Goal: Task Accomplishment & Management: Complete application form

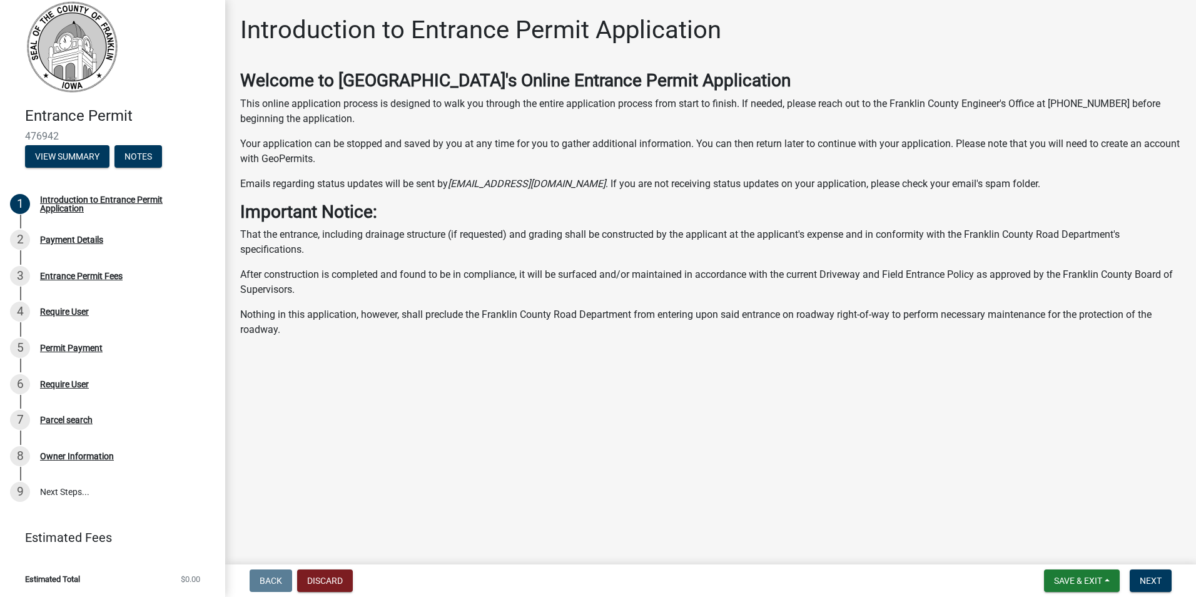
scroll to position [14, 0]
click at [59, 234] on div "Payment Details" at bounding box center [71, 238] width 63 height 9
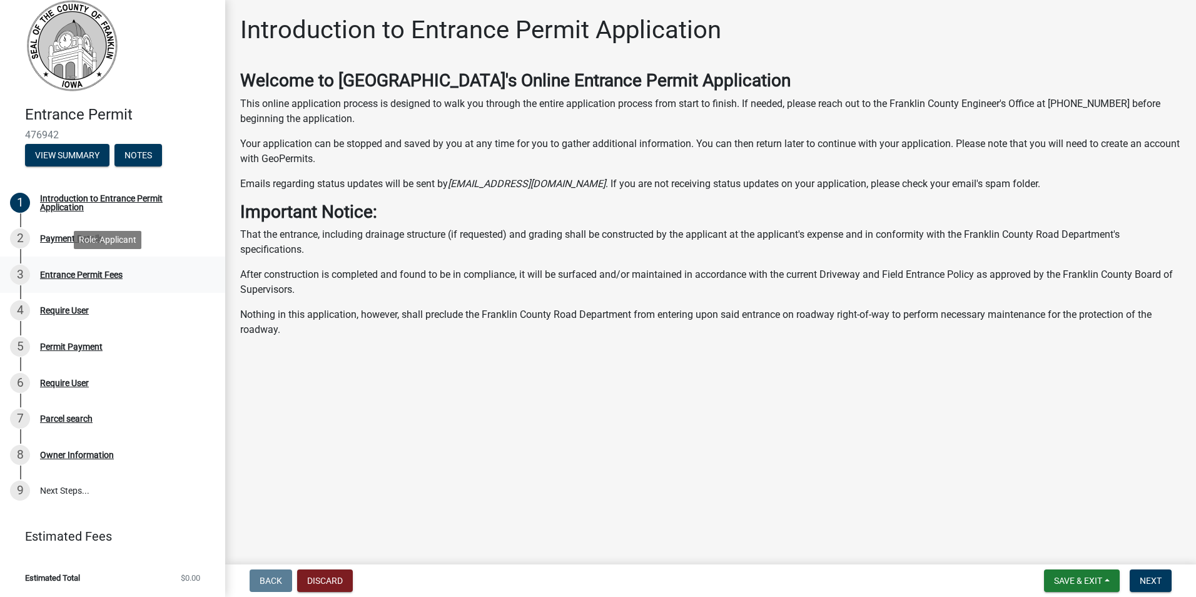
click at [61, 271] on div "Entrance Permit Fees" at bounding box center [81, 274] width 83 height 9
click at [61, 237] on div "Payment Details" at bounding box center [71, 238] width 63 height 9
click at [1148, 580] on span "Next" at bounding box center [1151, 581] width 22 height 10
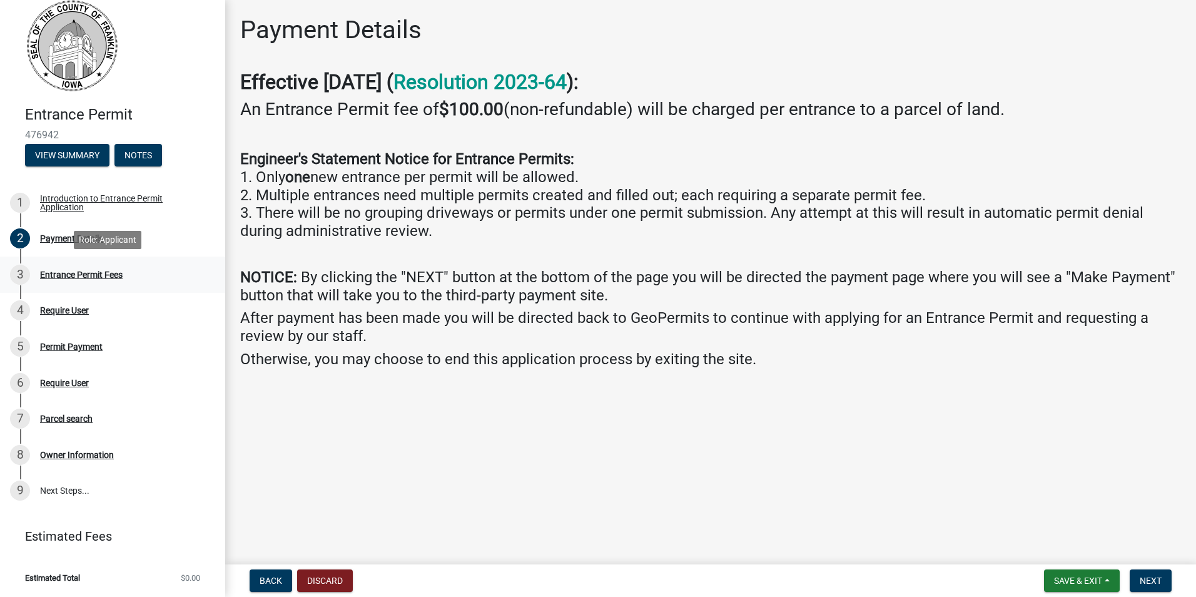
click at [76, 273] on div "Entrance Permit Fees" at bounding box center [81, 274] width 83 height 9
click at [67, 149] on button "View Summary" at bounding box center [67, 155] width 84 height 23
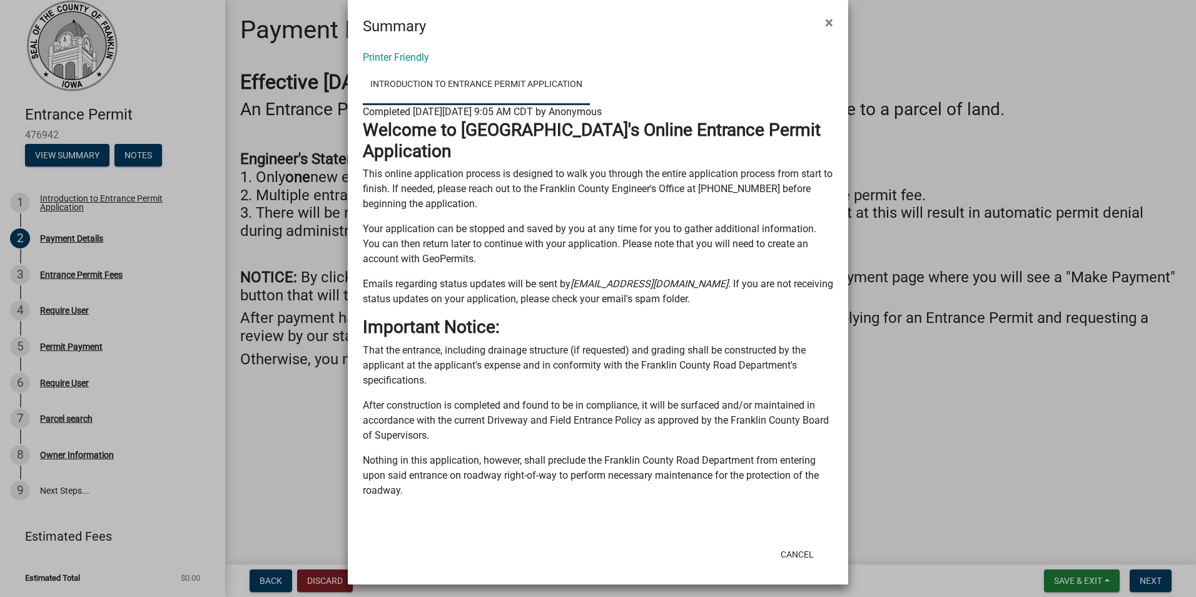
scroll to position [23, 0]
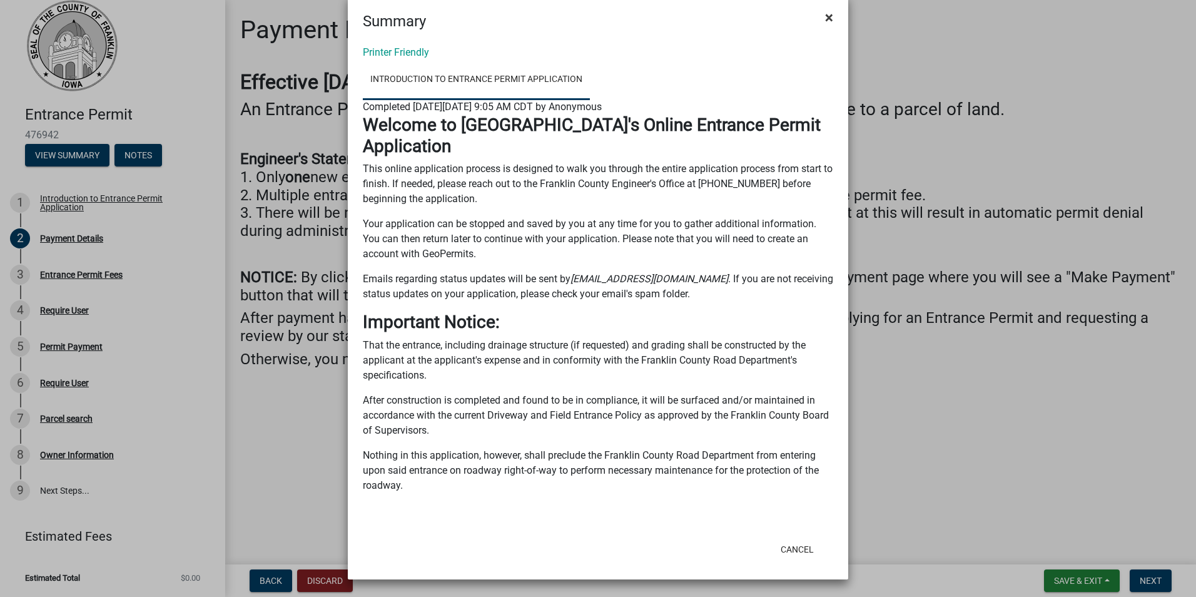
click at [825, 17] on span "×" at bounding box center [829, 18] width 8 height 18
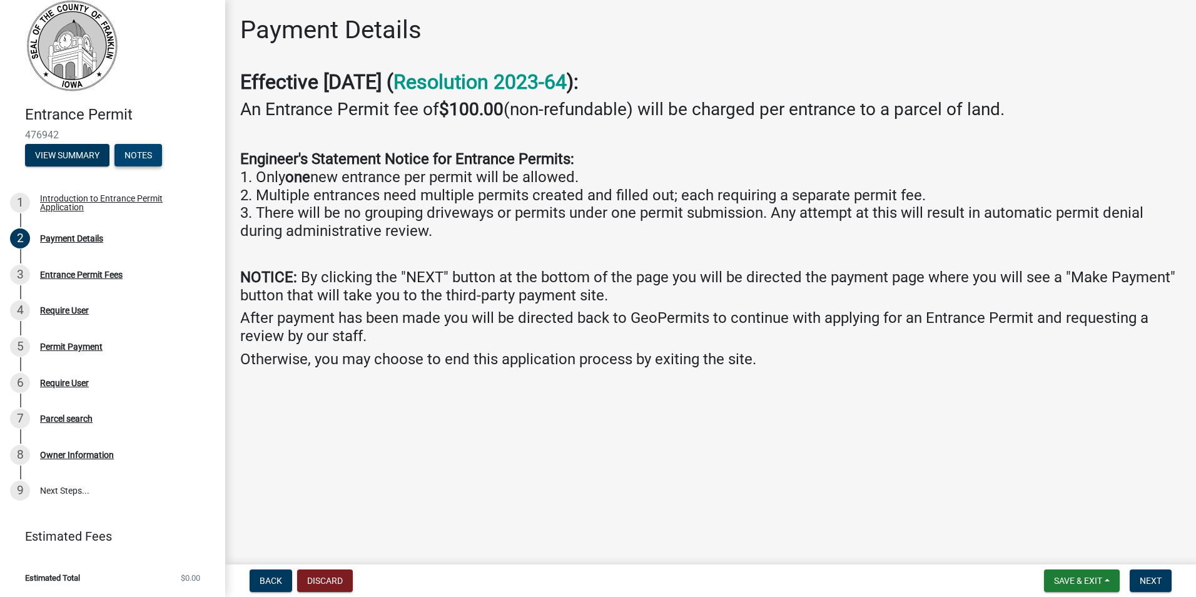
click at [138, 156] on button "Notes" at bounding box center [139, 155] width 48 height 23
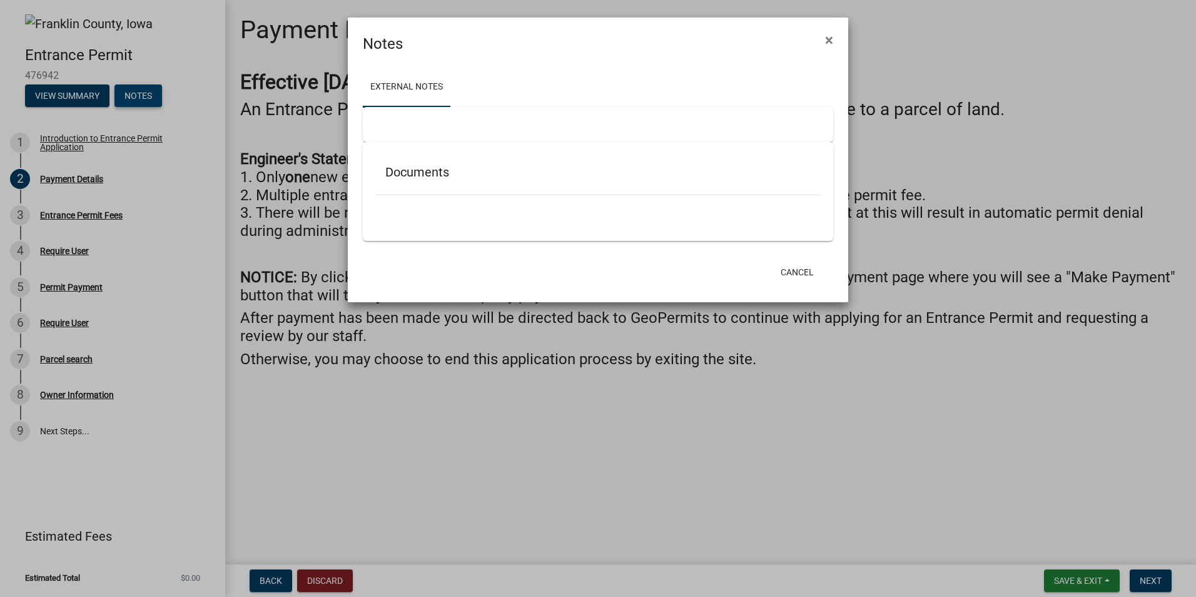
scroll to position [0, 0]
click at [827, 40] on span "×" at bounding box center [829, 40] width 8 height 18
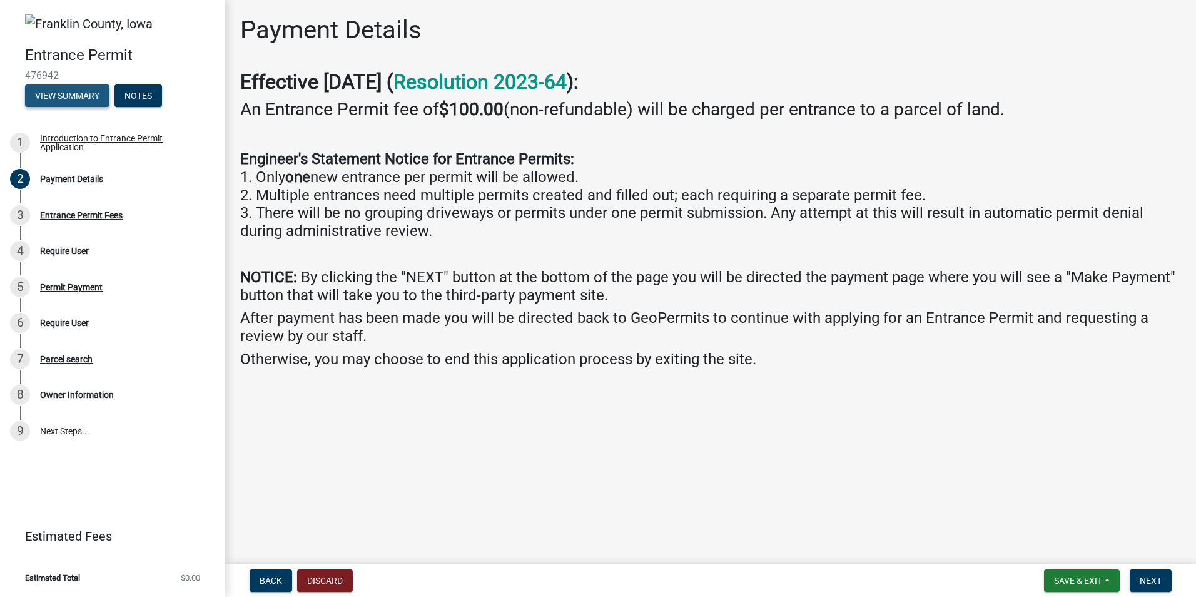
click at [56, 92] on button "View Summary" at bounding box center [67, 95] width 84 height 23
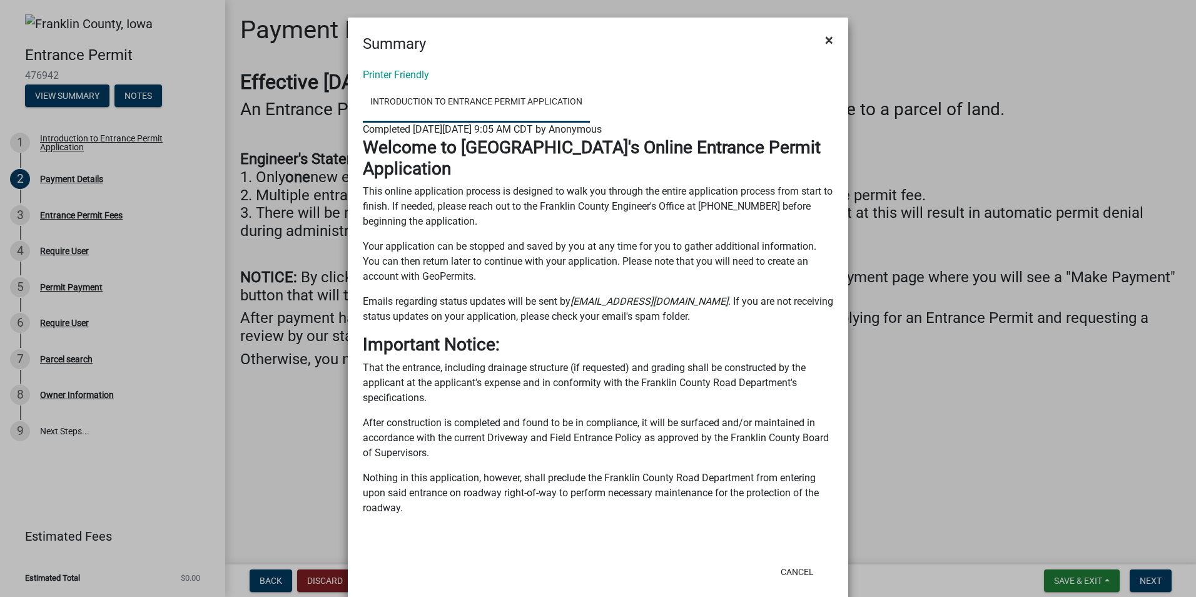
click at [825, 39] on span "×" at bounding box center [829, 40] width 8 height 18
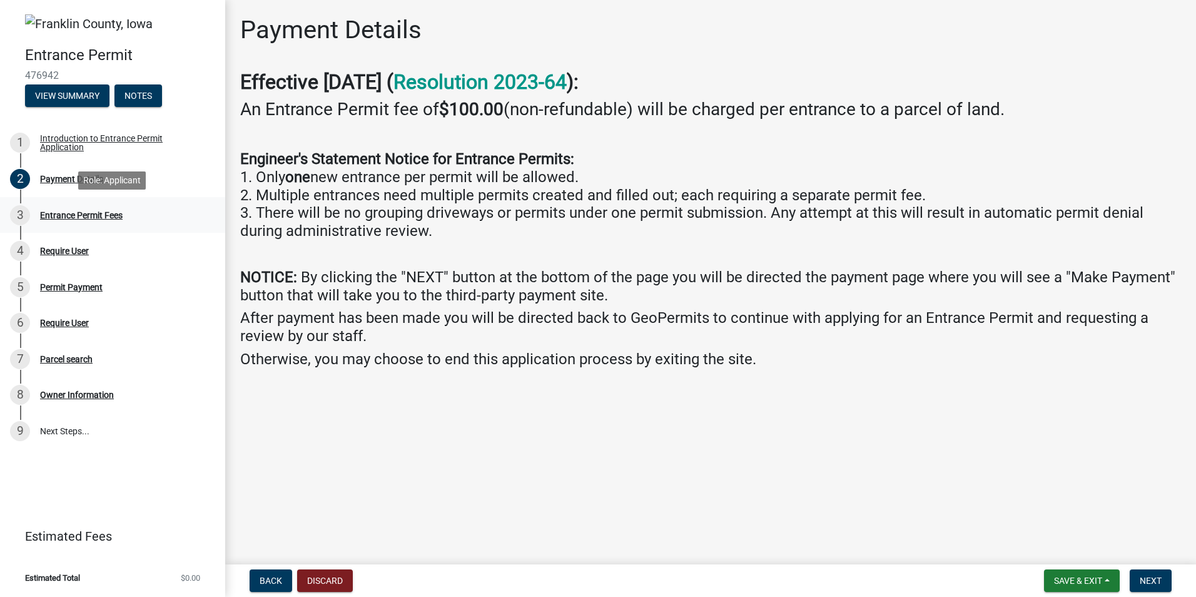
click at [56, 216] on div "Entrance Permit Fees" at bounding box center [81, 215] width 83 height 9
click at [1148, 581] on span "Next" at bounding box center [1151, 581] width 22 height 10
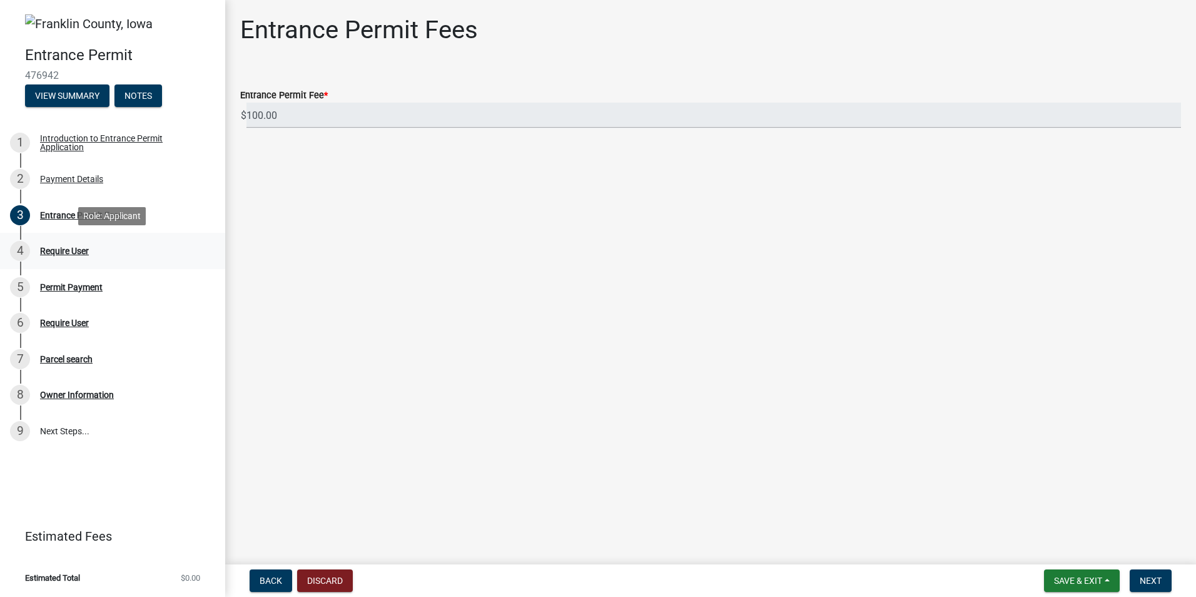
click at [62, 247] on div "Require User" at bounding box center [64, 251] width 49 height 9
click at [1146, 583] on span "Next" at bounding box center [1151, 581] width 22 height 10
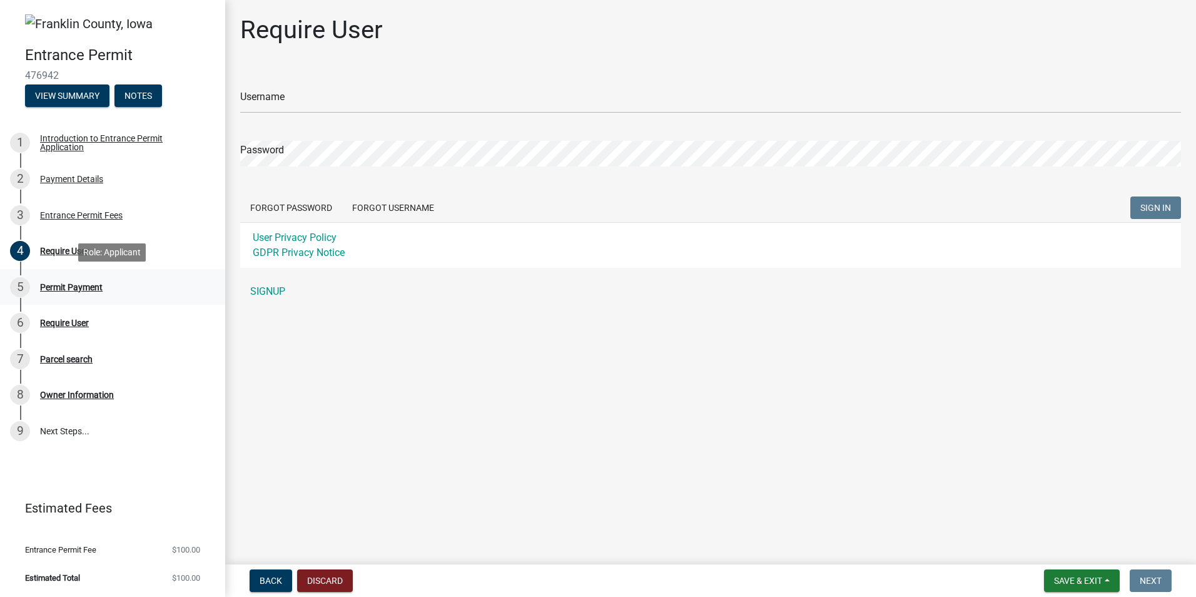
click at [55, 283] on div "Permit Payment" at bounding box center [71, 287] width 63 height 9
click at [54, 430] on link "9 Next Steps..." at bounding box center [112, 431] width 225 height 36
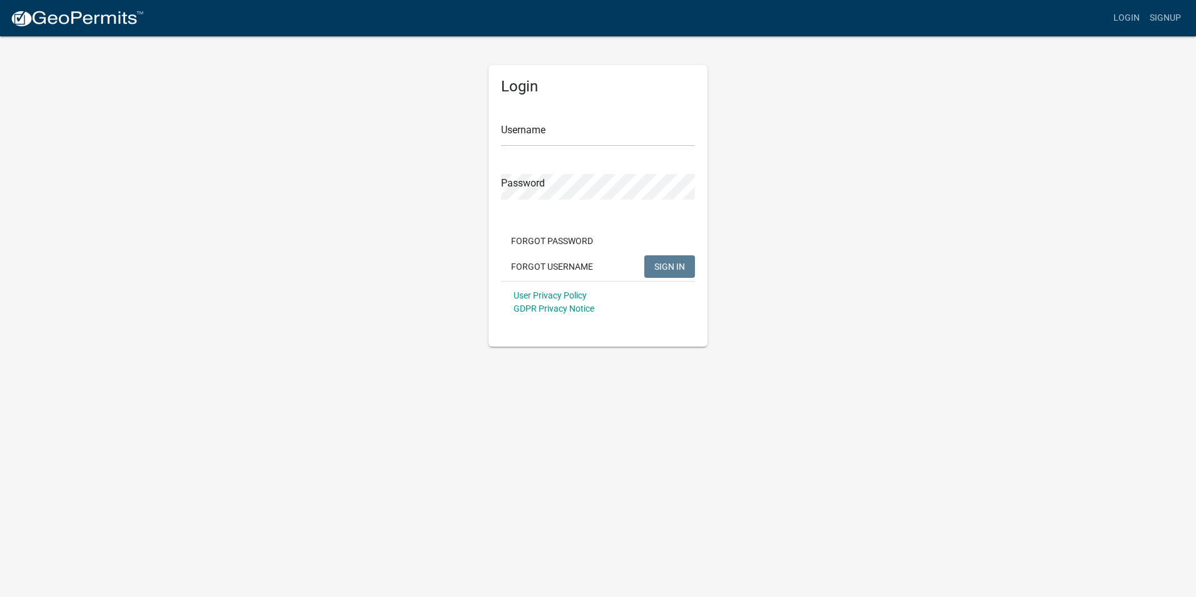
click at [977, 136] on app-login-view "more_horiz Login Signup Login Username Password Forgot Password Forgot Username…" at bounding box center [598, 173] width 1196 height 347
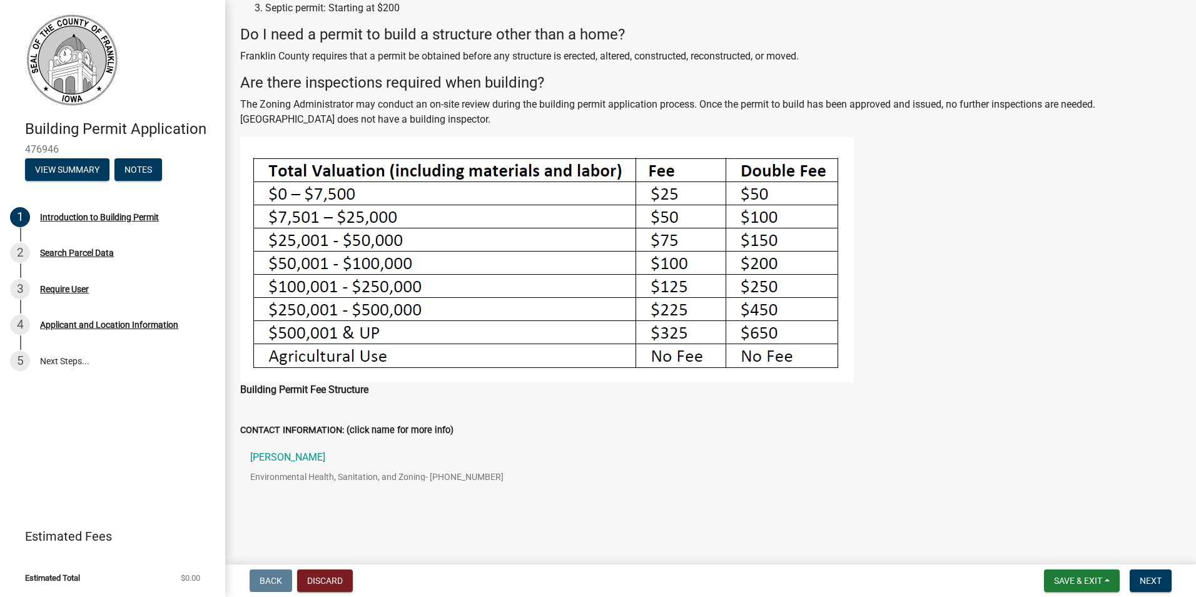
scroll to position [264, 0]
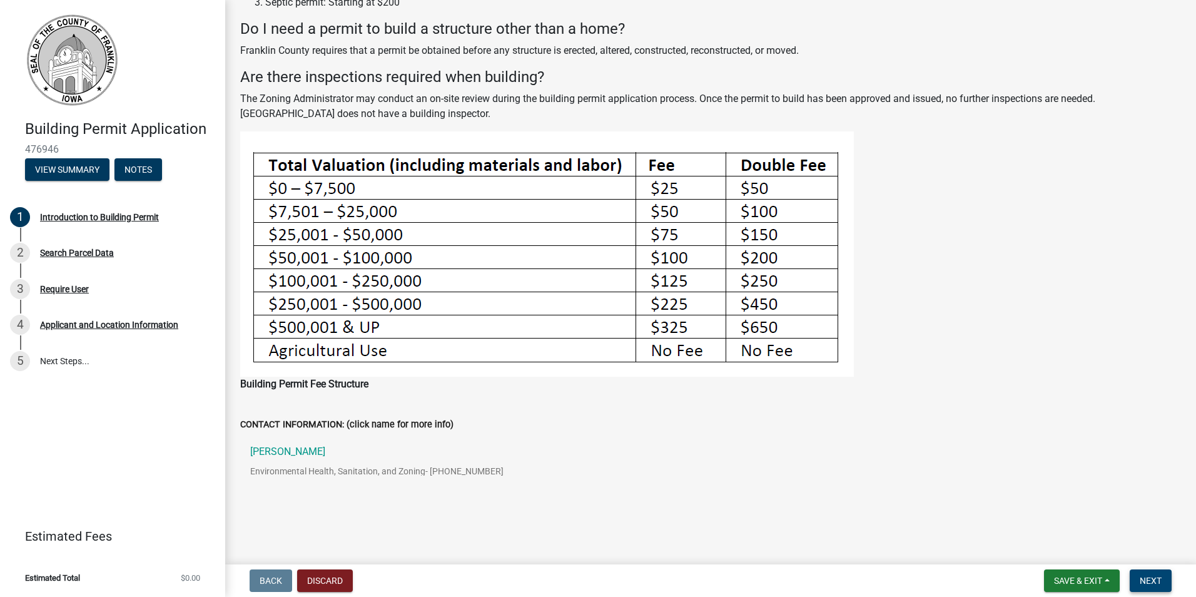
click at [1146, 577] on span "Next" at bounding box center [1151, 581] width 22 height 10
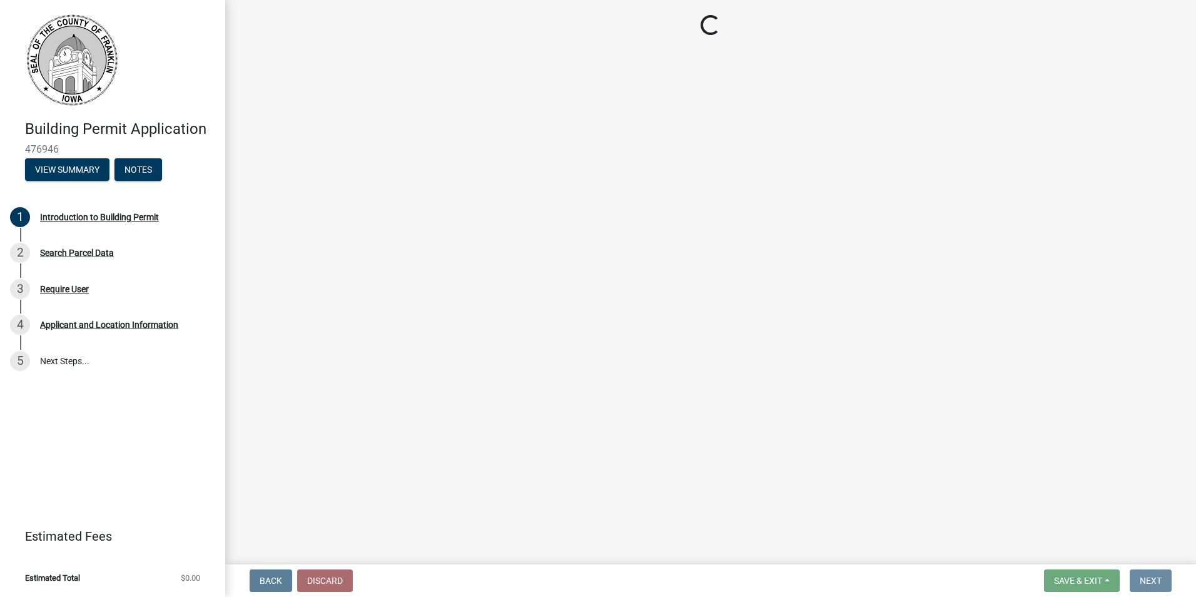
scroll to position [0, 0]
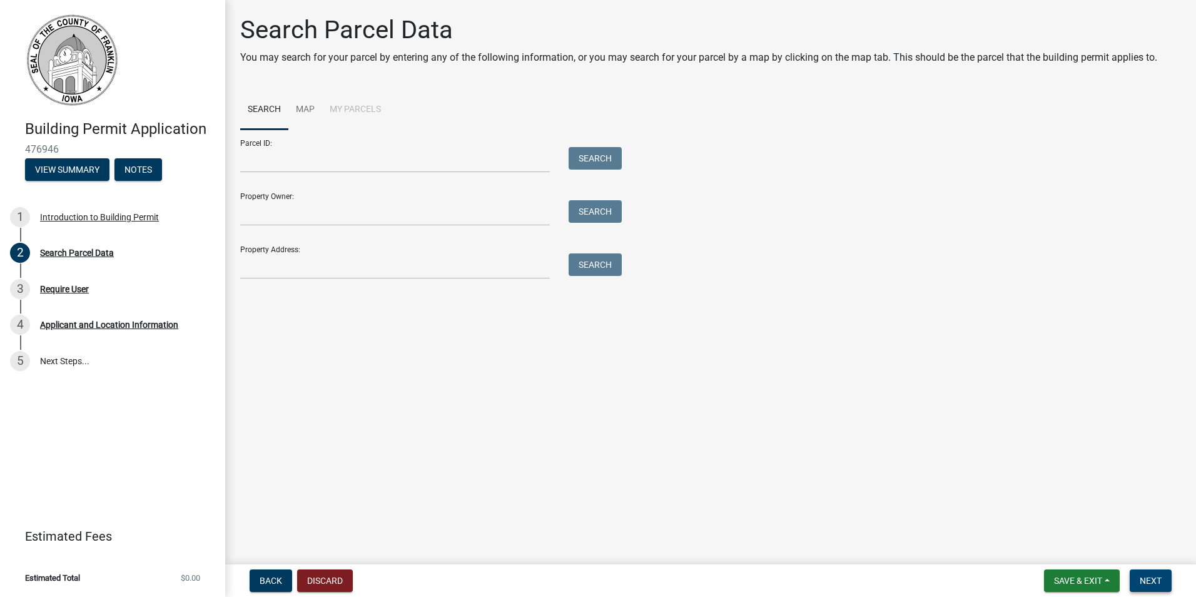
click at [1151, 577] on span "Next" at bounding box center [1151, 581] width 22 height 10
